Goal: Task Accomplishment & Management: Use online tool/utility

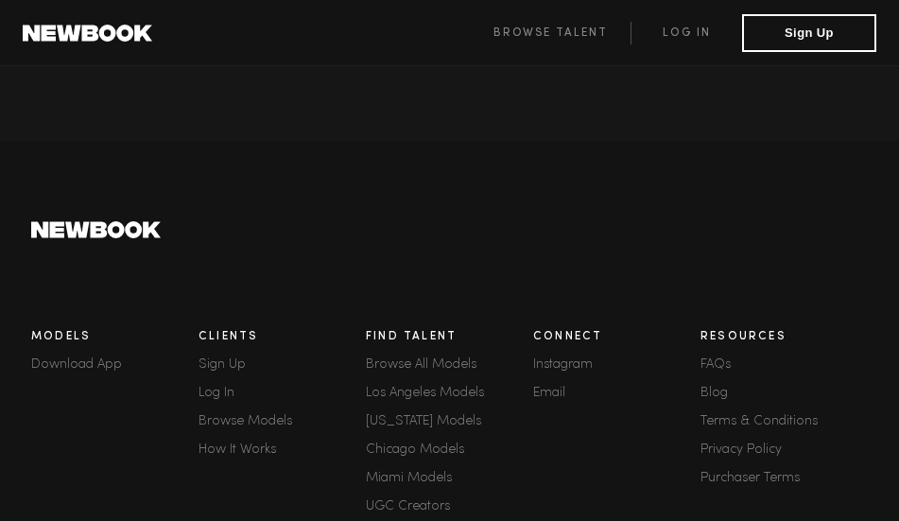
scroll to position [4949, 0]
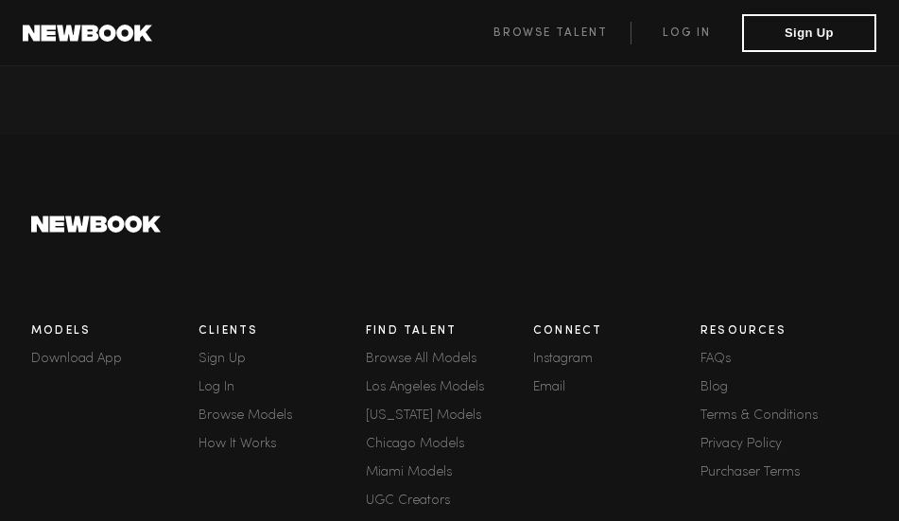
click at [420, 409] on link "[US_STATE] Models" at bounding box center [449, 415] width 167 height 13
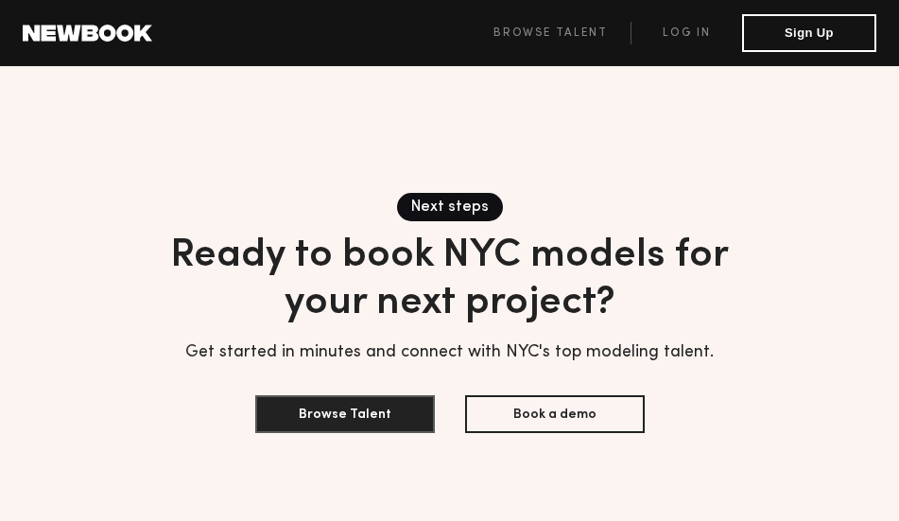
scroll to position [6010, 0]
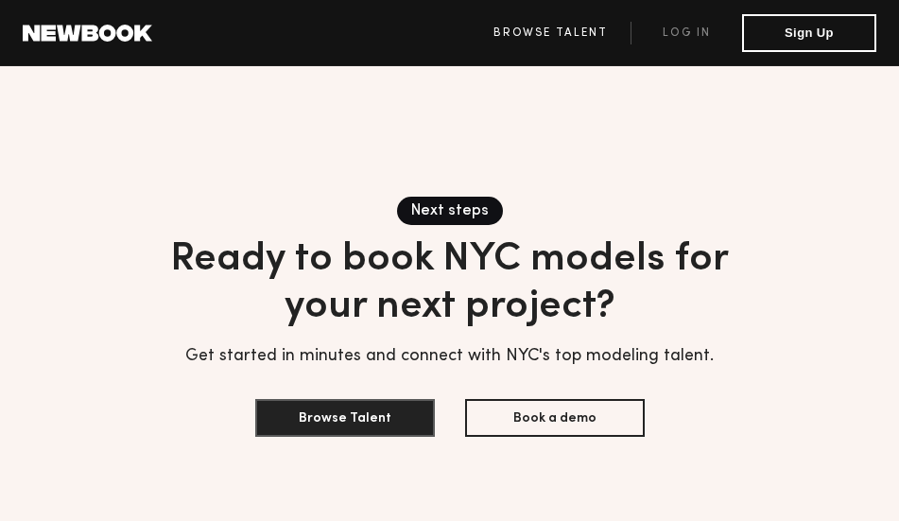
click at [578, 22] on link "Browse Talent" at bounding box center [550, 33] width 161 height 23
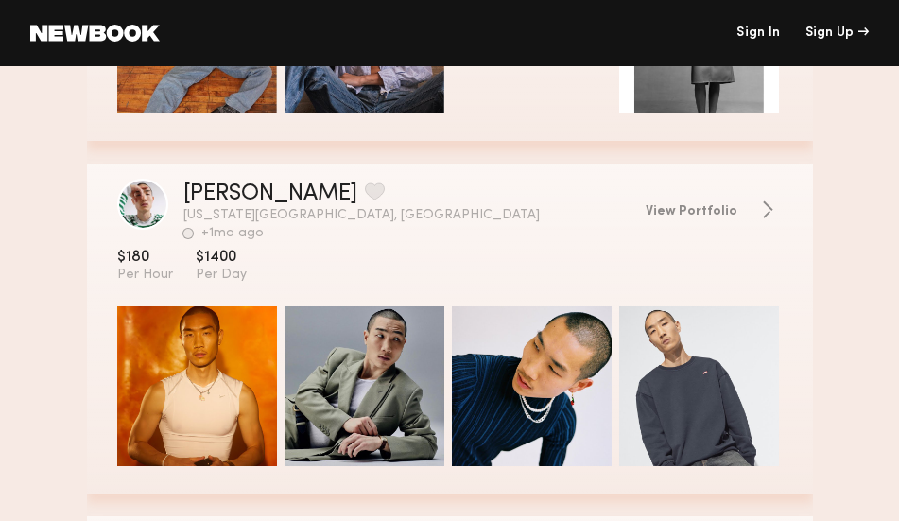
scroll to position [1698, 0]
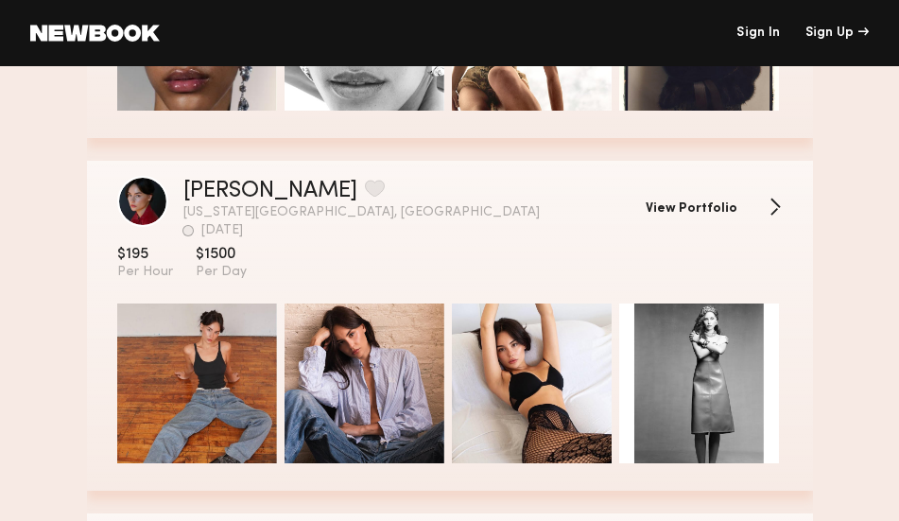
click at [709, 199] on link "View Portfolio" at bounding box center [714, 207] width 137 height 19
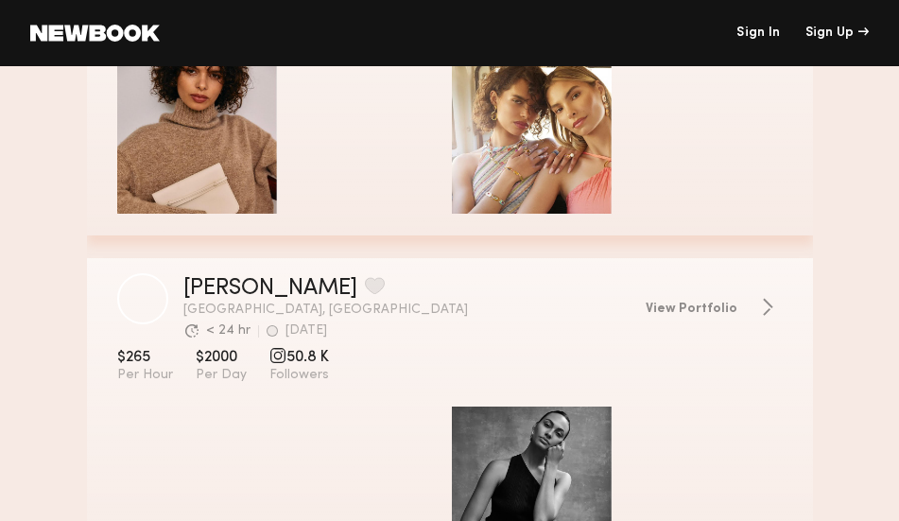
scroll to position [5492, 0]
